Goal: Check status: Check status

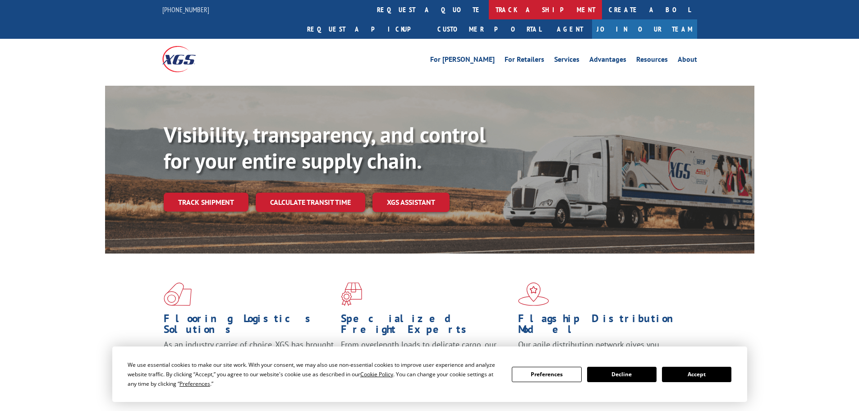
click at [489, 12] on link "track a shipment" at bounding box center [545, 9] width 113 height 19
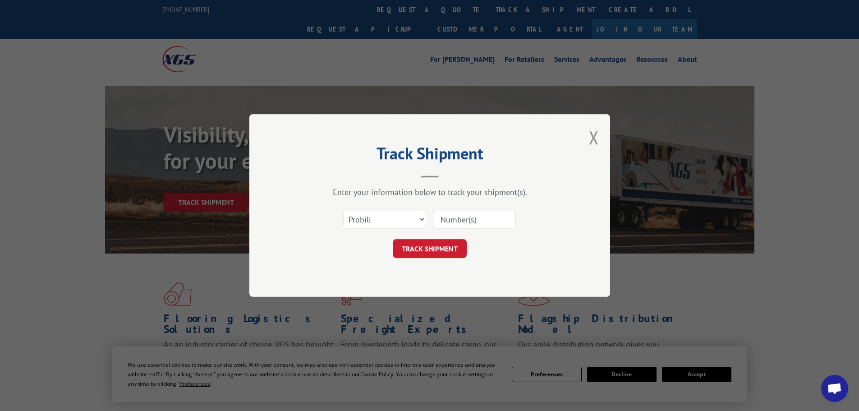
click at [445, 223] on input at bounding box center [474, 219] width 83 height 19
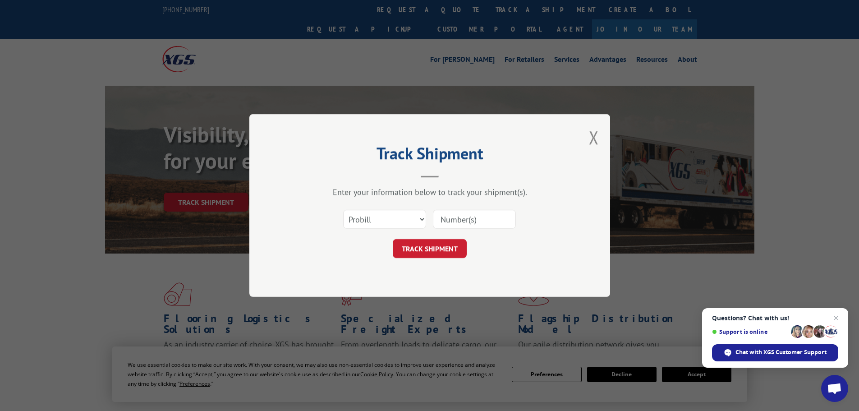
paste input "018784250929"
type input "018784250929"
click at [443, 246] on button "TRACK SHIPMENT" at bounding box center [430, 248] width 74 height 19
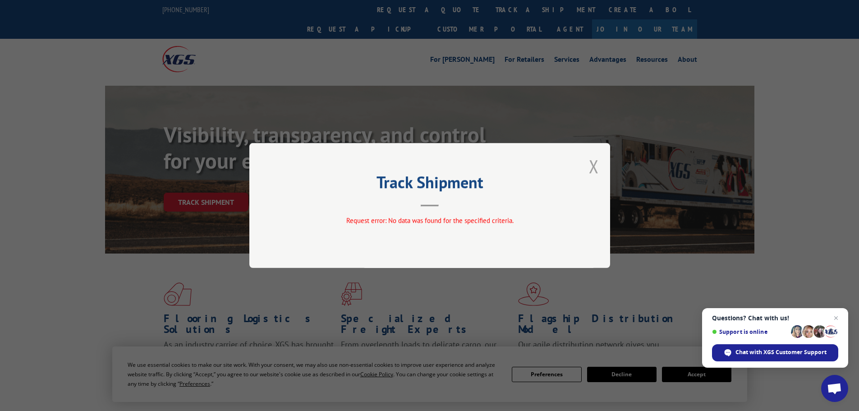
click at [596, 167] on button "Close modal" at bounding box center [594, 166] width 10 height 24
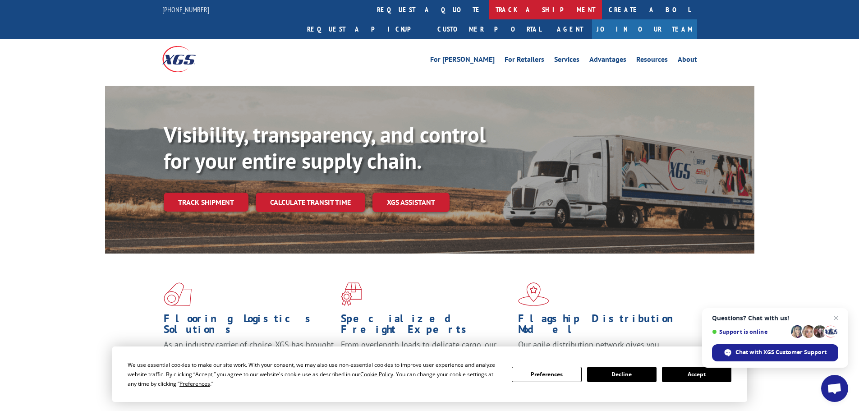
click at [489, 10] on link "track a shipment" at bounding box center [545, 9] width 113 height 19
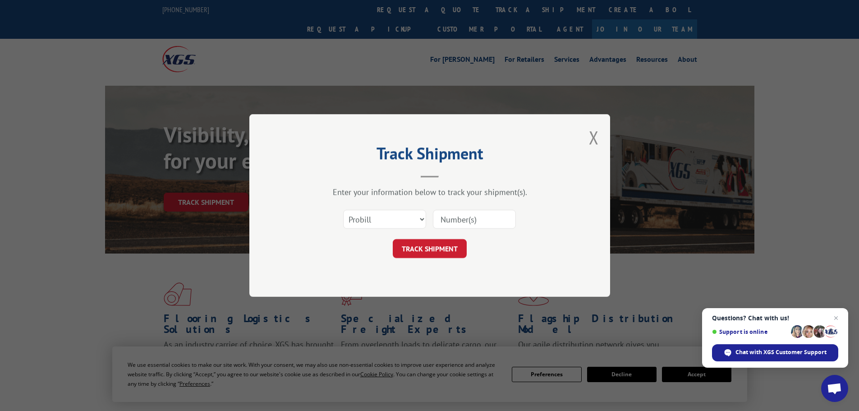
click at [449, 223] on input at bounding box center [474, 219] width 83 height 19
paste input "018784250929"
type input "018784250929"
click at [425, 256] on button "TRACK SHIPMENT" at bounding box center [430, 248] width 74 height 19
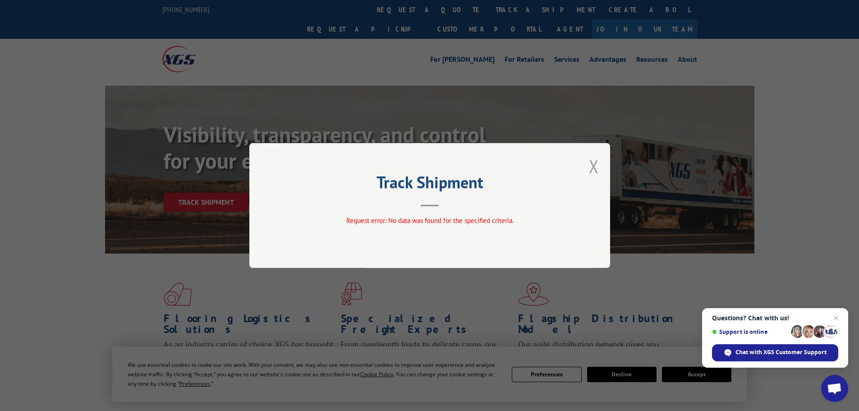
click at [598, 161] on button "Close modal" at bounding box center [594, 166] width 10 height 24
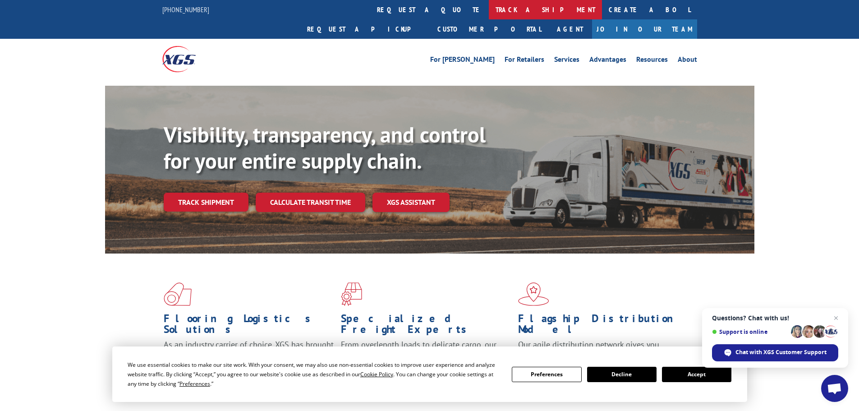
click at [489, 9] on link "track a shipment" at bounding box center [545, 9] width 113 height 19
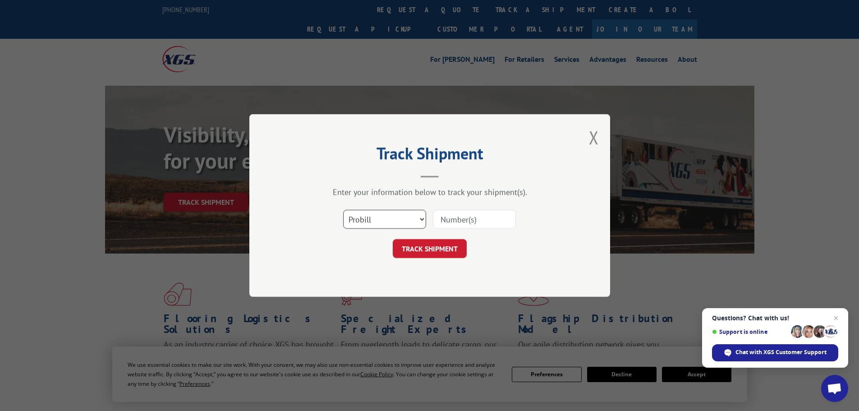
click at [396, 213] on select "Select category... Probill BOL PO" at bounding box center [384, 219] width 83 height 19
select select "bol"
click at [343, 210] on select "Select category... Probill BOL PO" at bounding box center [384, 219] width 83 height 19
click at [442, 219] on input at bounding box center [474, 219] width 83 height 19
paste input "471222"
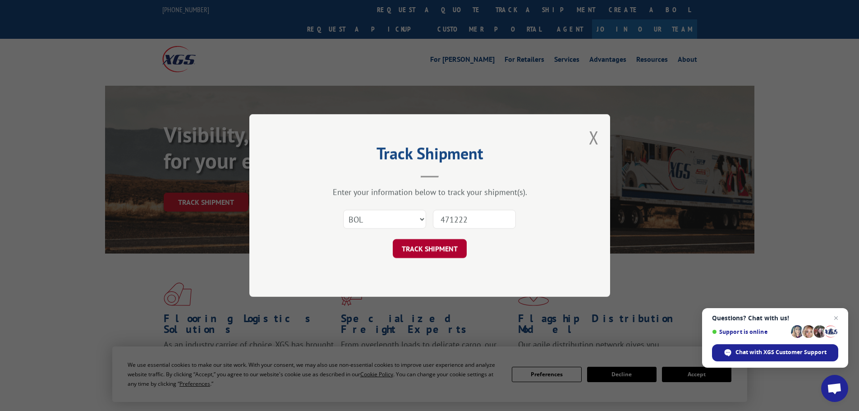
type input "471222"
click at [434, 252] on button "TRACK SHIPMENT" at bounding box center [430, 248] width 74 height 19
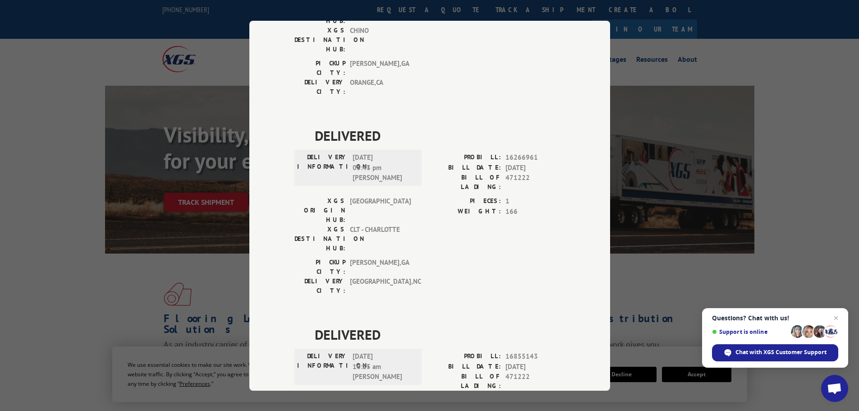
scroll to position [1037, 0]
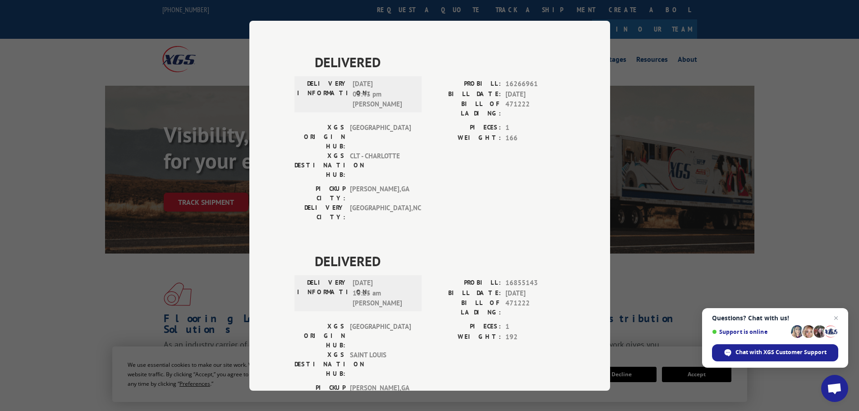
drag, startPoint x: 503, startPoint y: 152, endPoint x: 530, endPoint y: 157, distance: 27.1
copy span "471222"
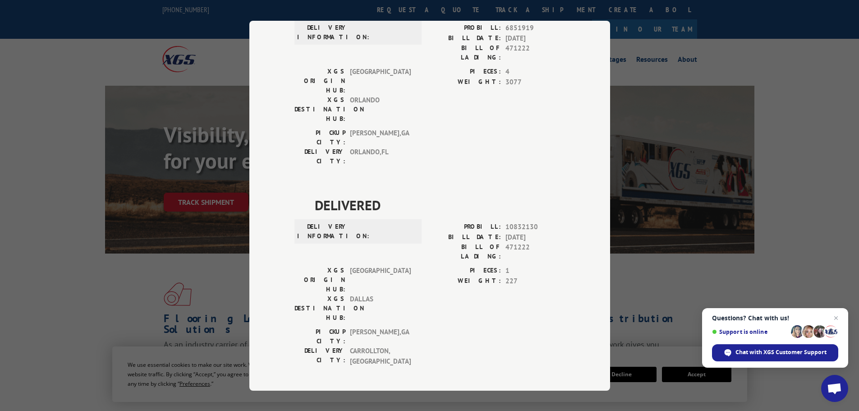
scroll to position [0, 0]
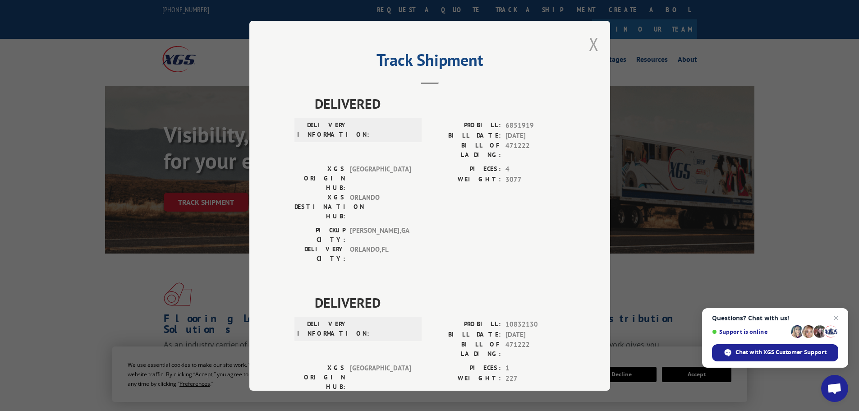
click at [593, 43] on button "Close modal" at bounding box center [594, 44] width 10 height 24
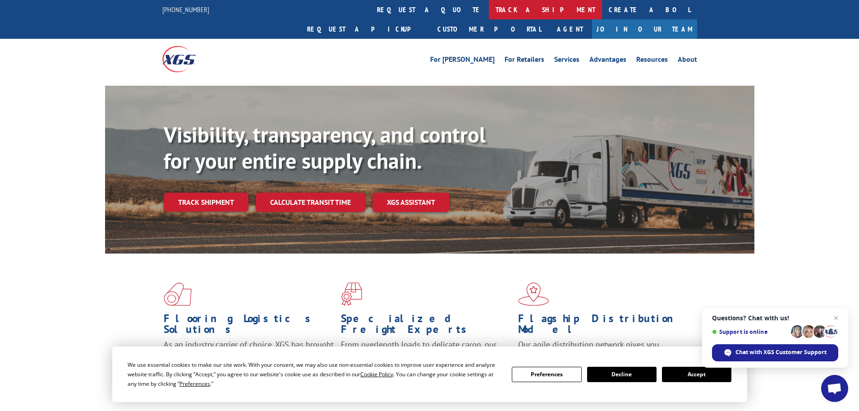
click at [489, 7] on link "track a shipment" at bounding box center [545, 9] width 113 height 19
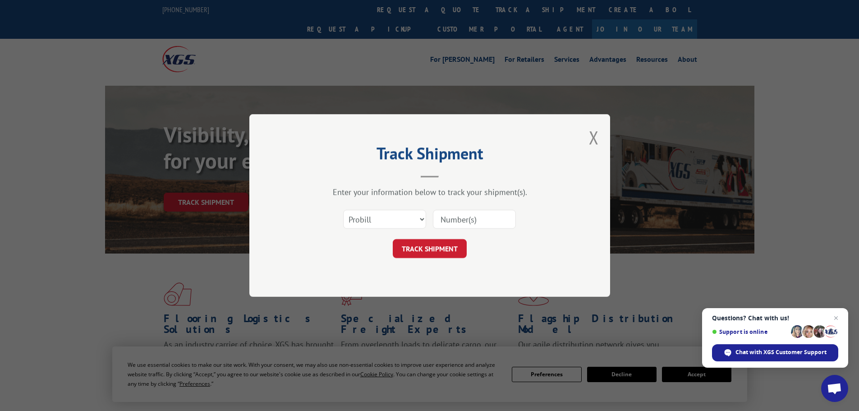
click at [445, 219] on input at bounding box center [474, 219] width 83 height 19
paste input "17522556"
type input "17522556"
click at [416, 251] on button "TRACK SHIPMENT" at bounding box center [430, 248] width 74 height 19
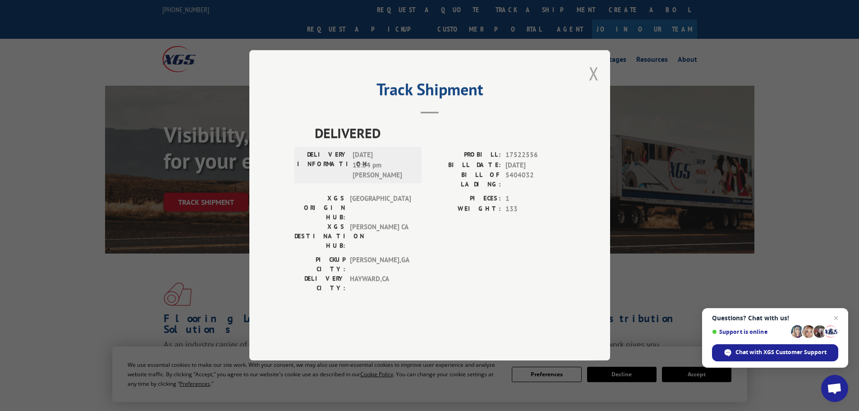
click at [598, 85] on button "Close modal" at bounding box center [594, 73] width 10 height 24
